Goal: Check status: Check status

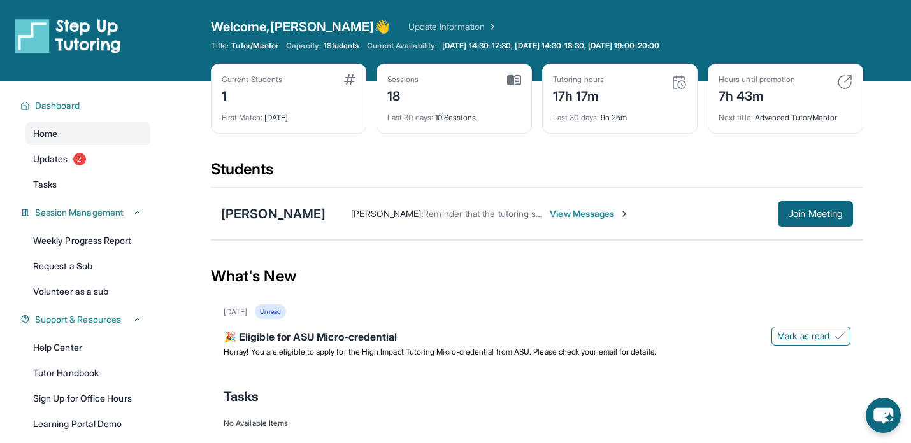
click at [680, 82] on img at bounding box center [679, 82] width 15 height 15
click at [678, 83] on img at bounding box center [679, 82] width 15 height 15
click at [621, 102] on div "Tutoring hours 17h 17m" at bounding box center [620, 90] width 134 height 31
click at [585, 101] on div "17h 17m" at bounding box center [578, 95] width 51 height 20
click at [614, 134] on div "Current Students 1 First Match : [DATE] Sessions 18 Last 30 days : 10 Sessions …" at bounding box center [537, 112] width 652 height 96
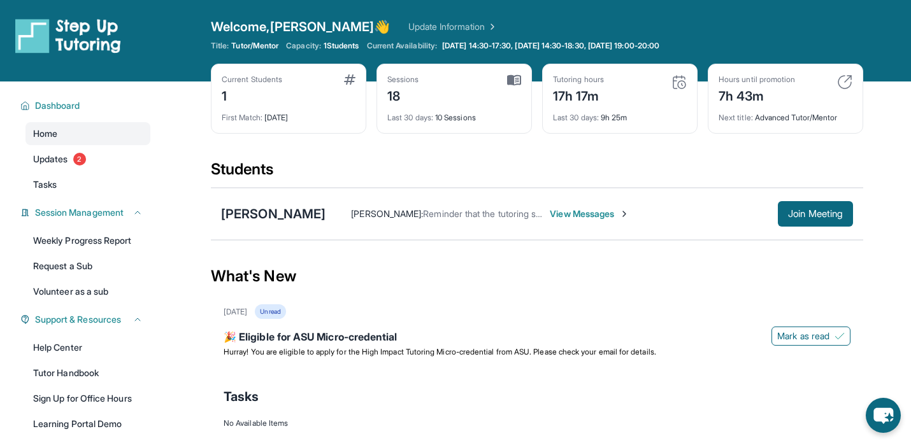
click at [577, 76] on div "Tutoring hours" at bounding box center [578, 80] width 51 height 10
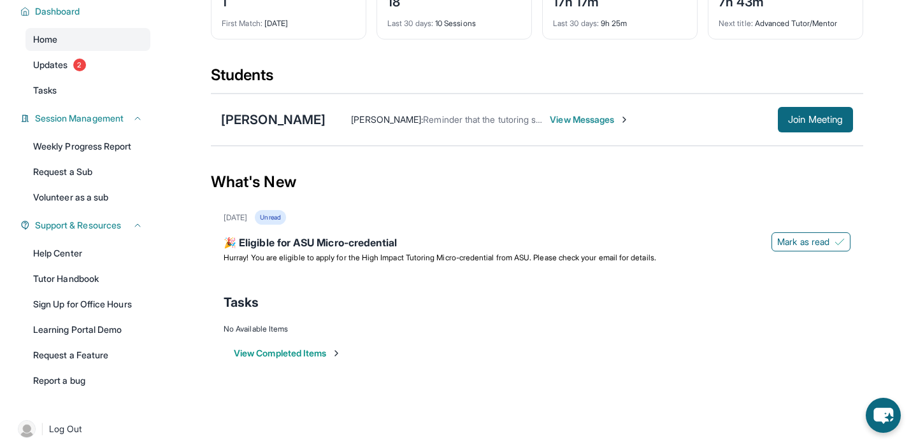
scroll to position [107, 0]
